Goal: Information Seeking & Learning: Learn about a topic

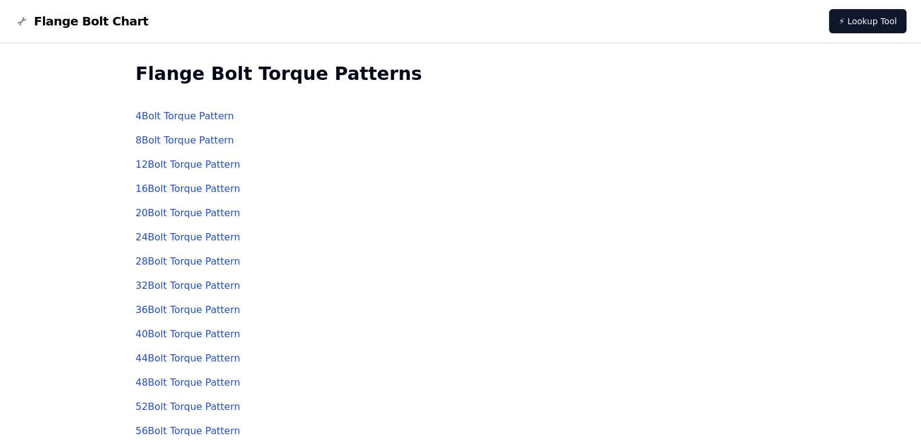
click at [160, 164] on link "12 Bolt Torque Pattern" at bounding box center [188, 165] width 105 height 12
click at [167, 185] on link "16 Bolt Torque Pattern" at bounding box center [188, 189] width 105 height 12
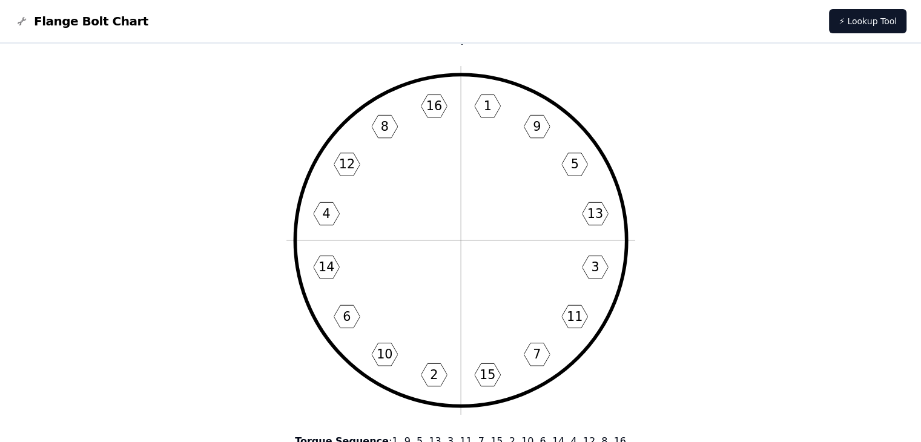
scroll to position [61, 0]
